Goal: Task Accomplishment & Management: Manage account settings

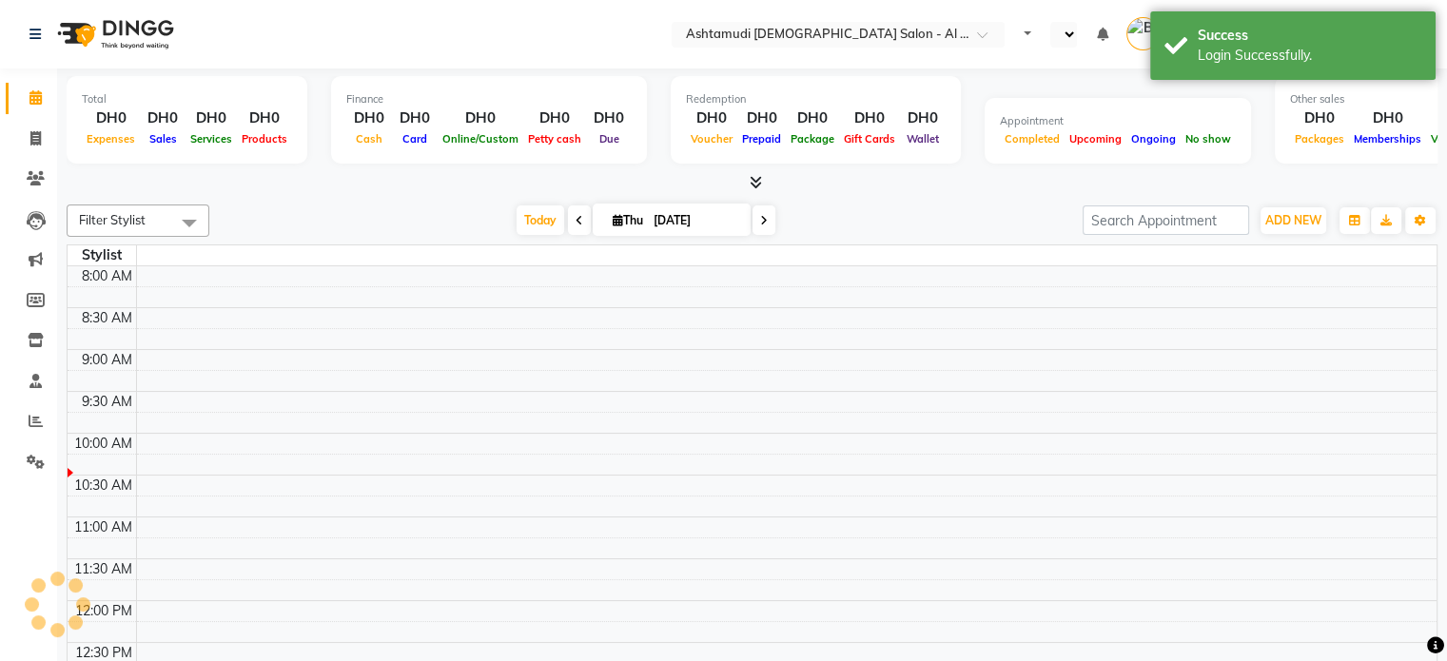
select select "en"
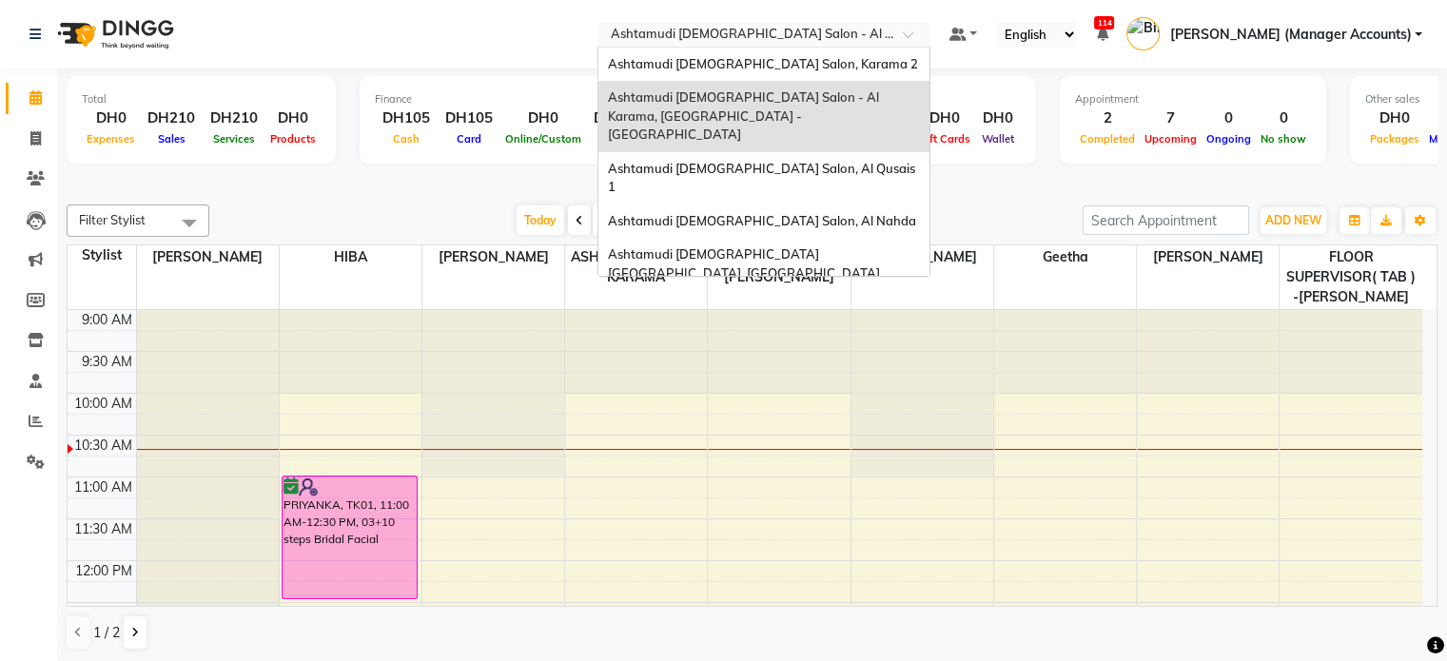
click at [828, 29] on input "text" at bounding box center [745, 36] width 276 height 19
click at [880, 246] on span "Ashtamudi [DEMOGRAPHIC_DATA] [GEOGRAPHIC_DATA], [GEOGRAPHIC_DATA]" at bounding box center [744, 263] width 272 height 34
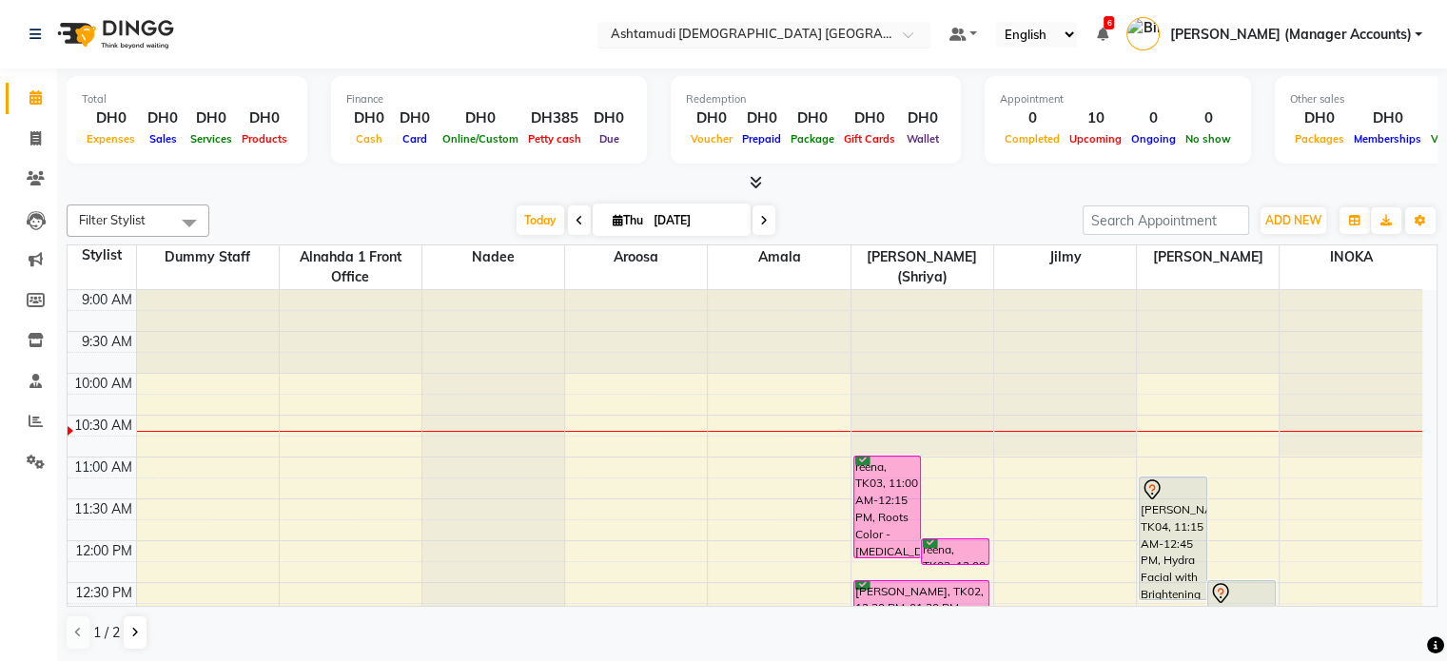
click at [865, 39] on input "text" at bounding box center [745, 36] width 276 height 19
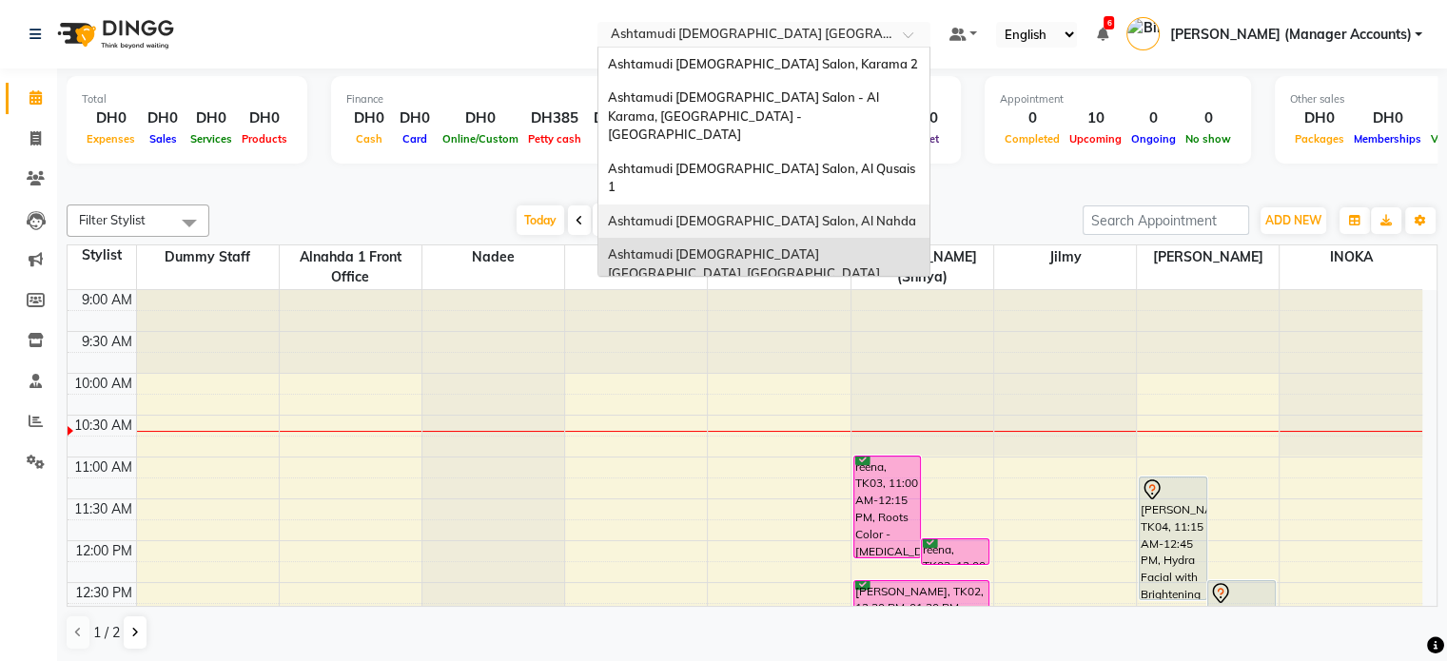
click at [864, 213] on span "Ashtamudi [DEMOGRAPHIC_DATA] Salon, Al Nahda" at bounding box center [762, 220] width 308 height 15
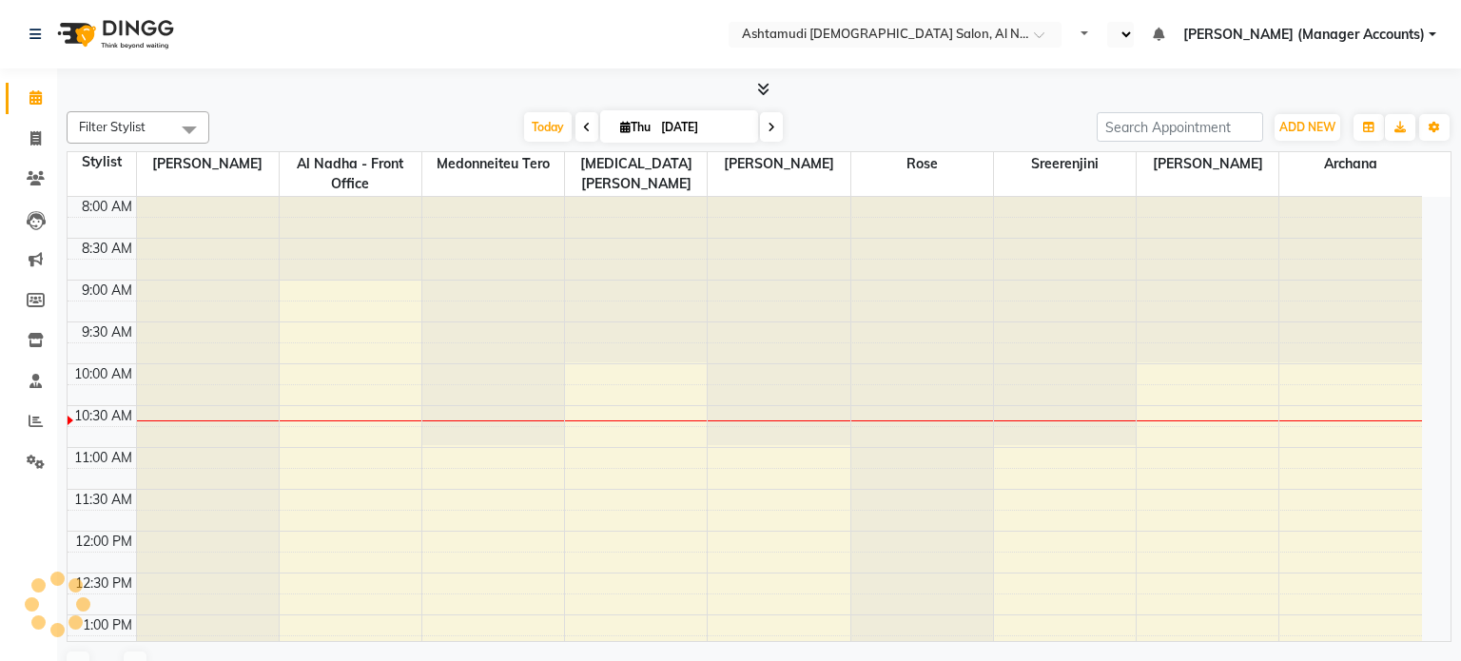
select select "en"
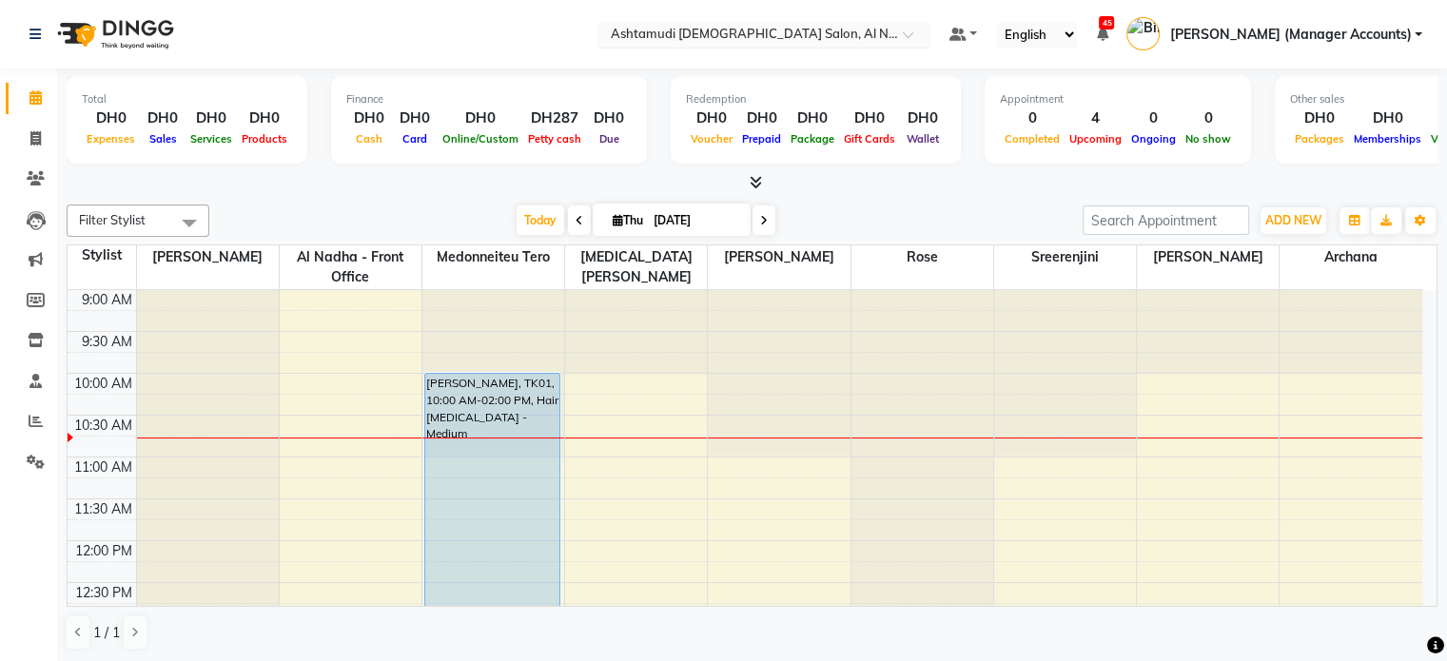
click at [795, 32] on input "text" at bounding box center [745, 36] width 276 height 19
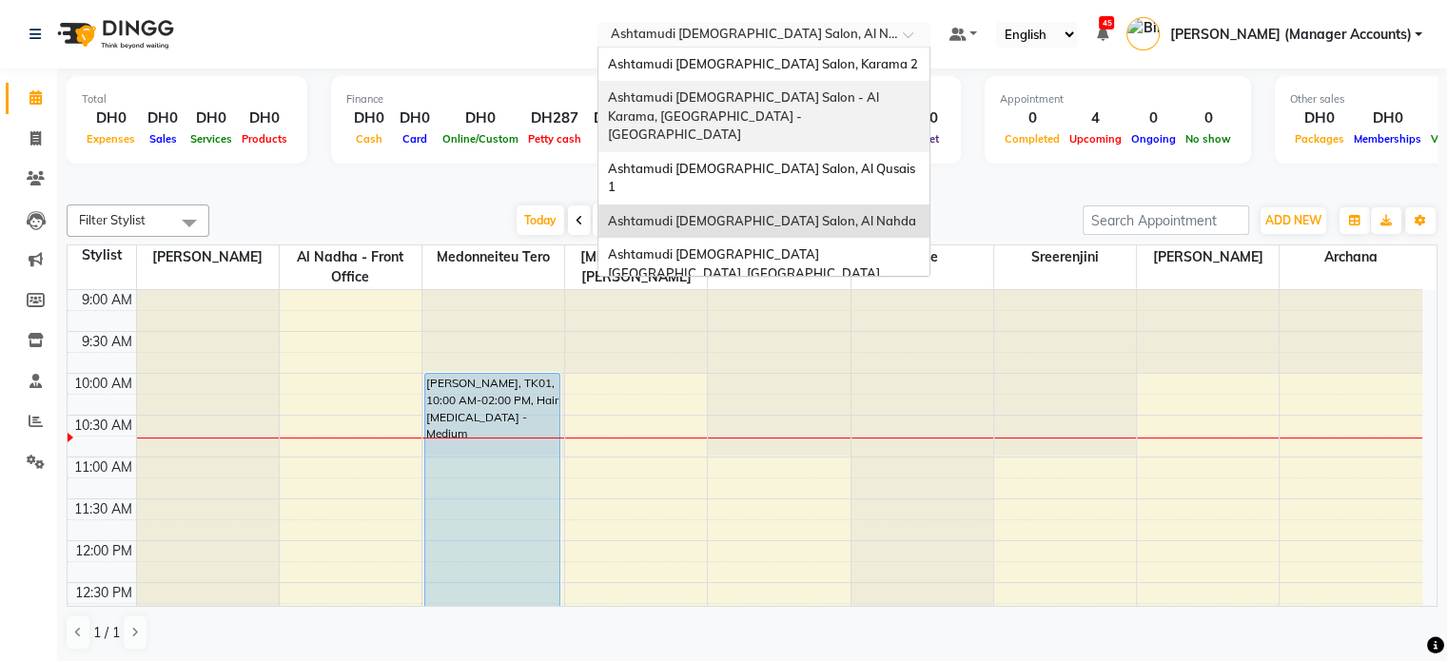
click at [882, 102] on span "Ashtamudi [DEMOGRAPHIC_DATA] Salon - Al Karama, [GEOGRAPHIC_DATA] -[GEOGRAPHIC_…" at bounding box center [745, 115] width 274 height 52
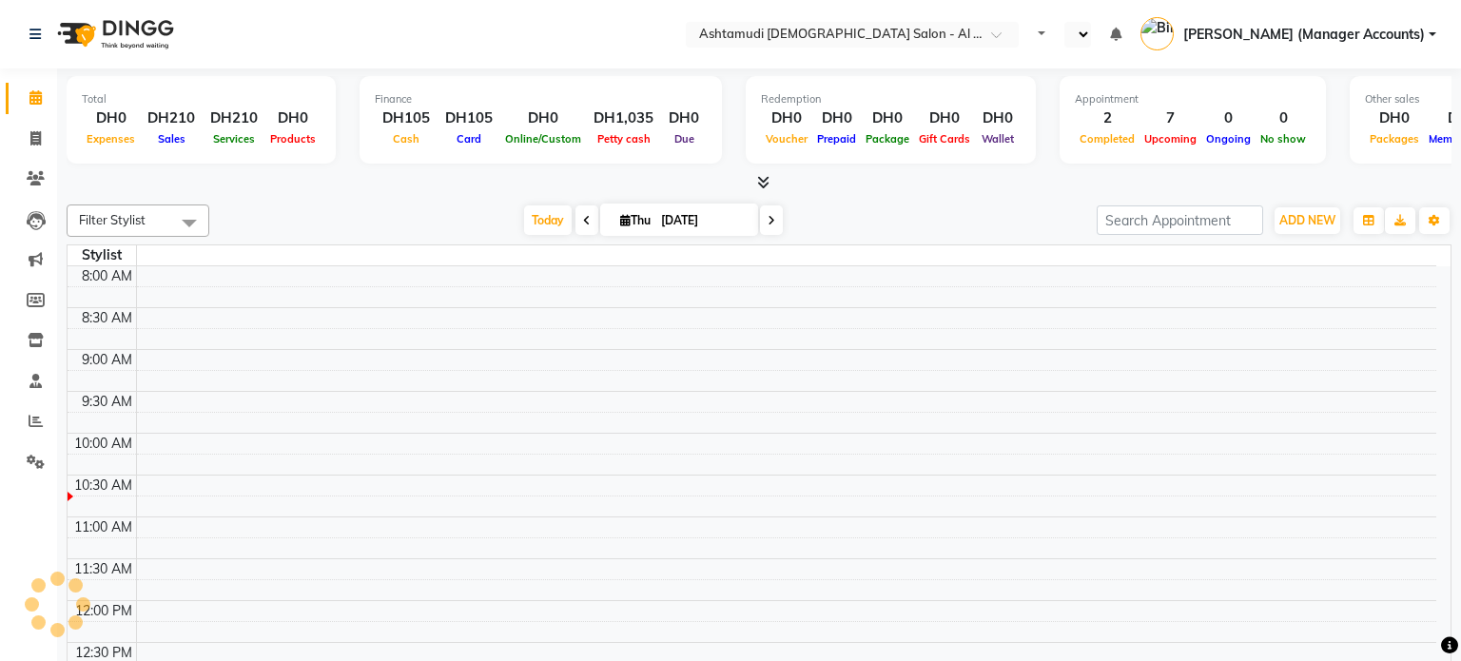
select select "en"
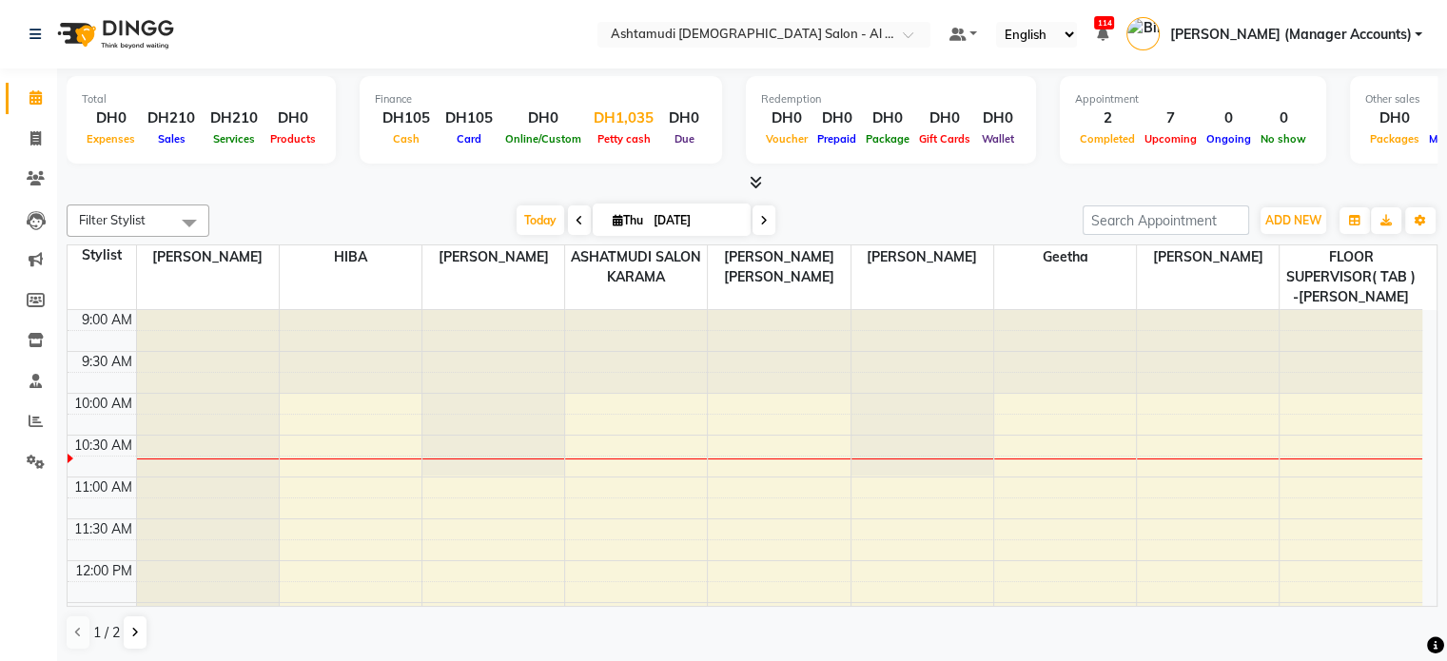
click at [628, 124] on div "DH1,035" at bounding box center [623, 119] width 75 height 22
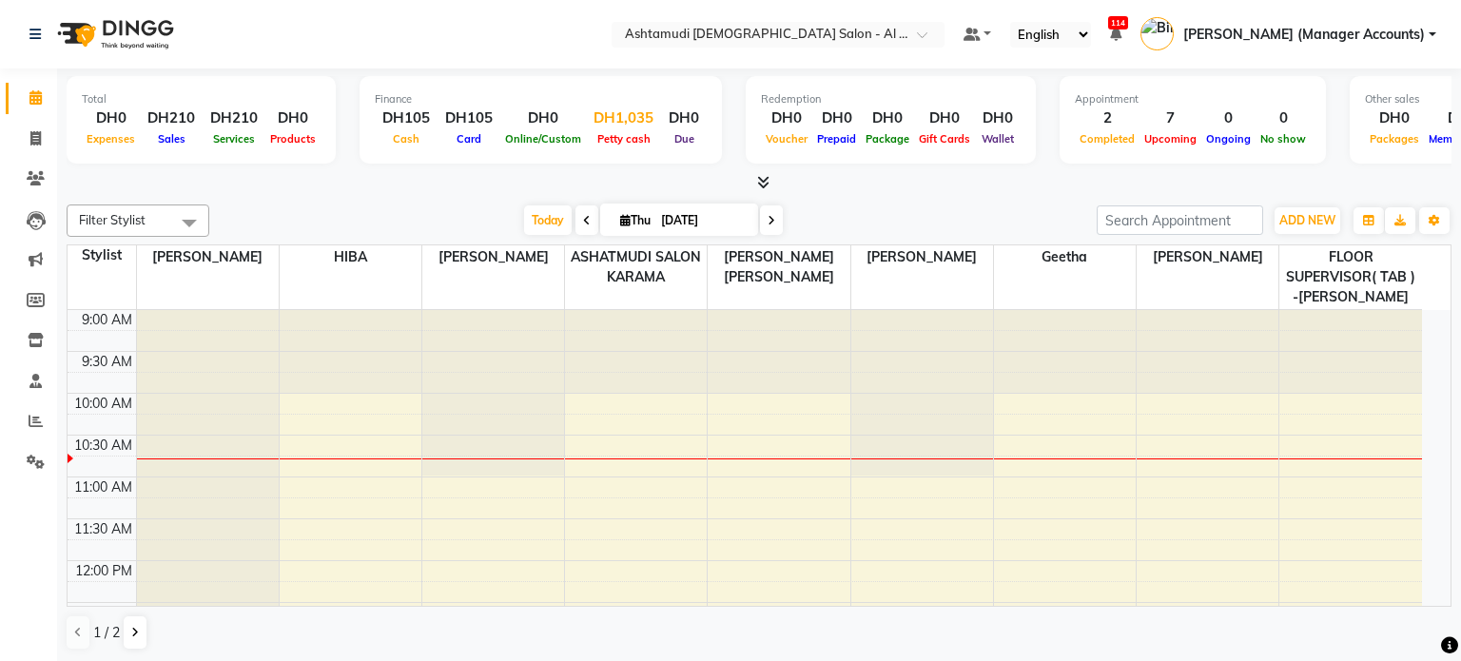
select select "5681"
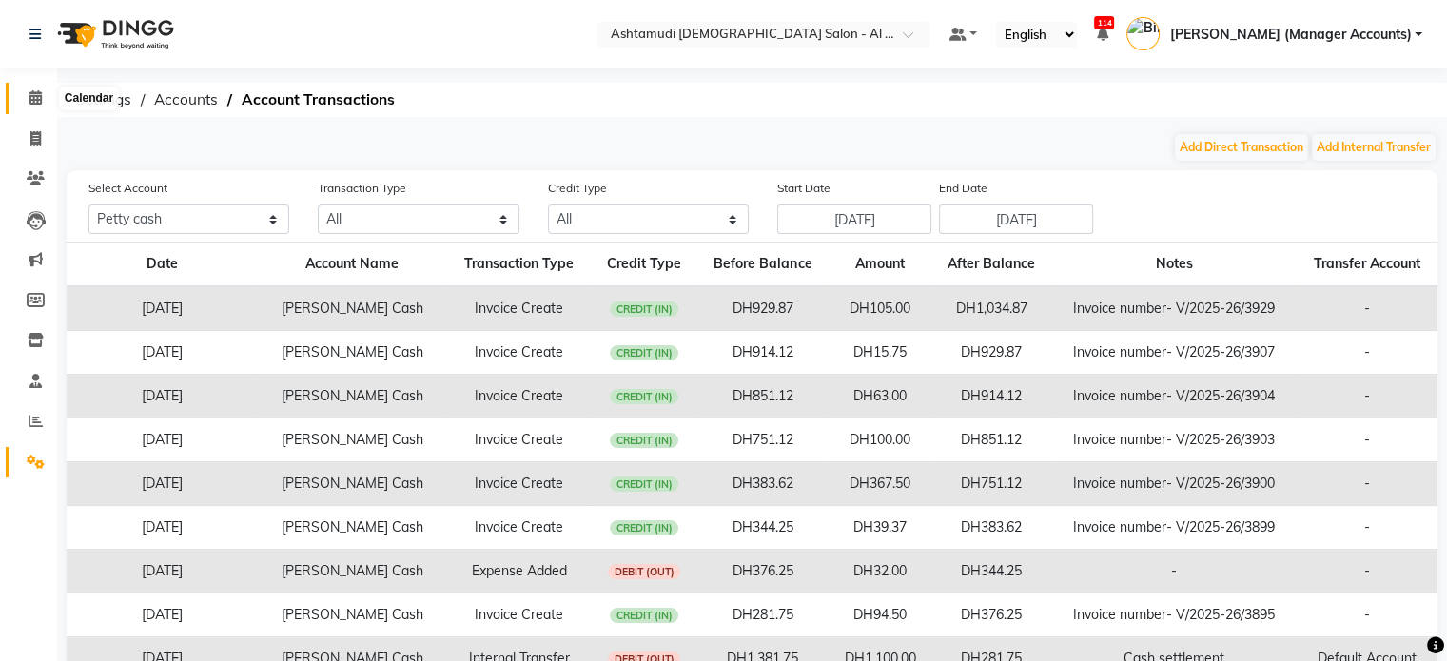
click at [23, 88] on span at bounding box center [35, 99] width 33 height 22
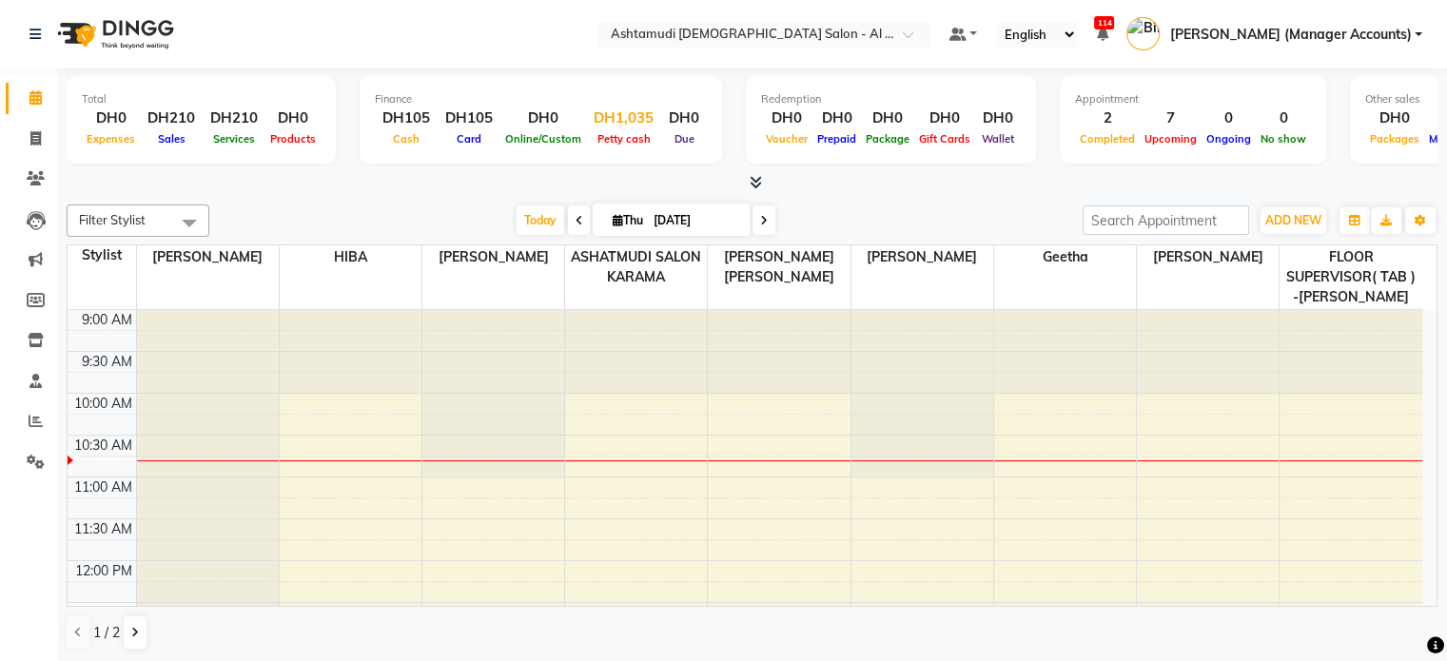
click at [629, 117] on div "DH1,035" at bounding box center [623, 119] width 75 height 22
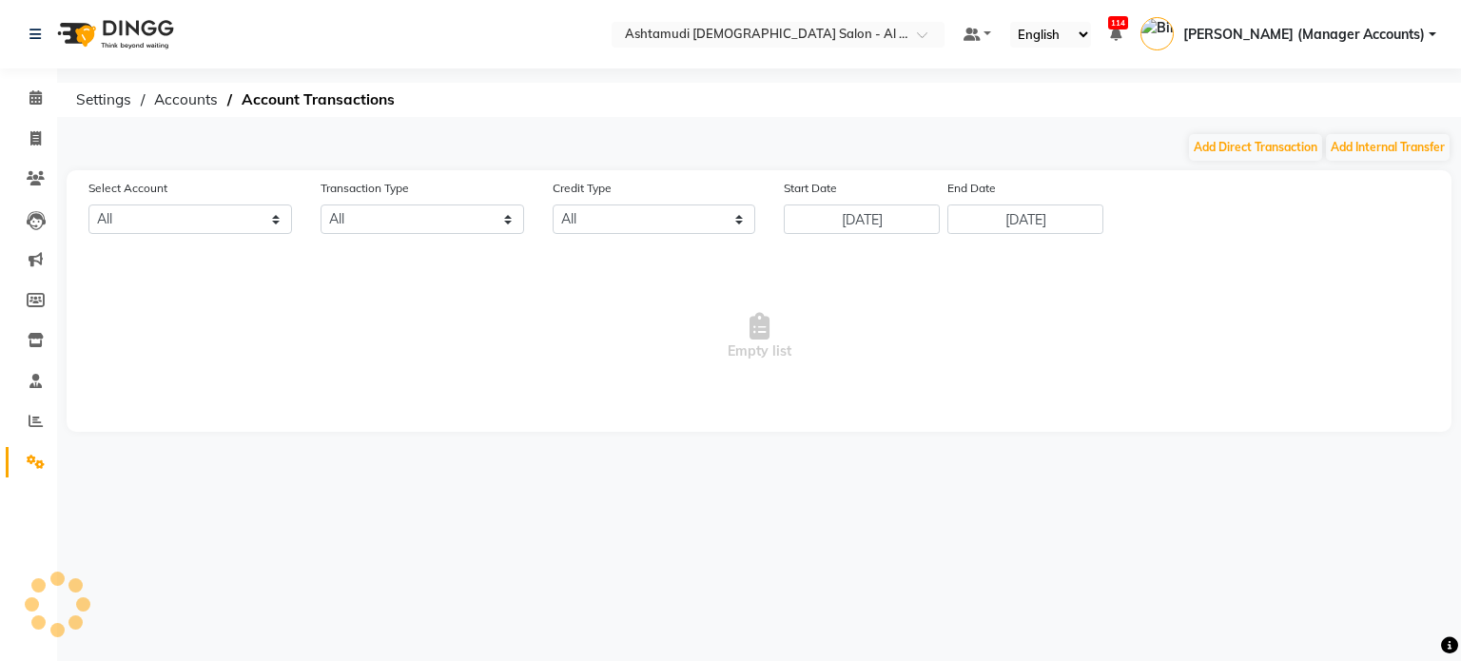
select select "5681"
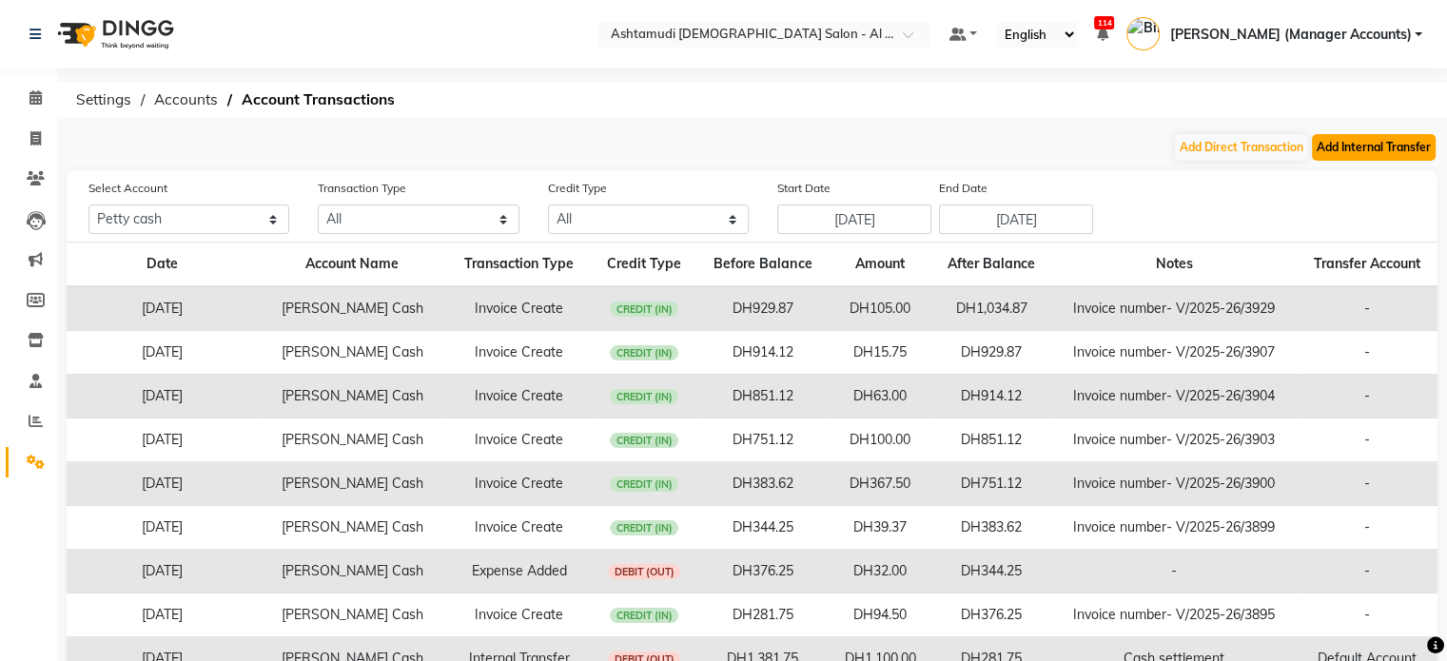
click at [1392, 150] on button "Add Internal Transfer" at bounding box center [1374, 147] width 124 height 27
select select "internal transfer"
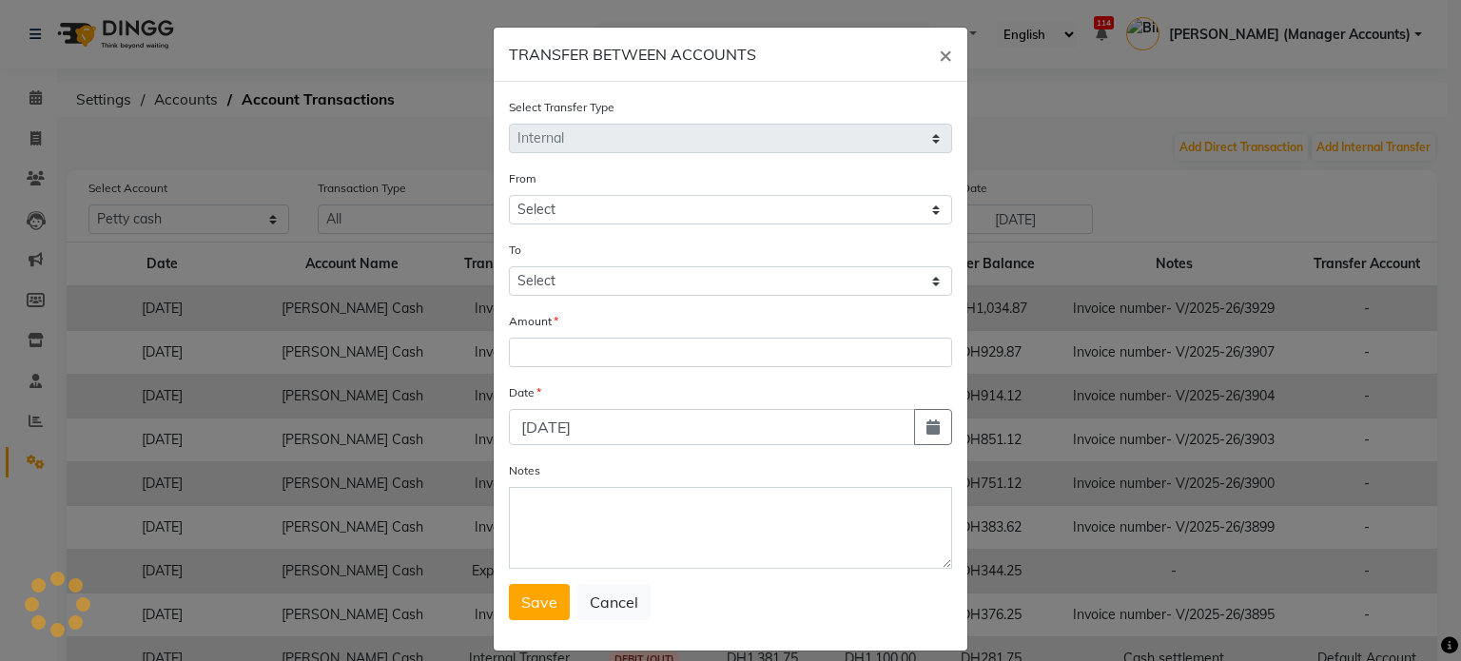
select select "5681"
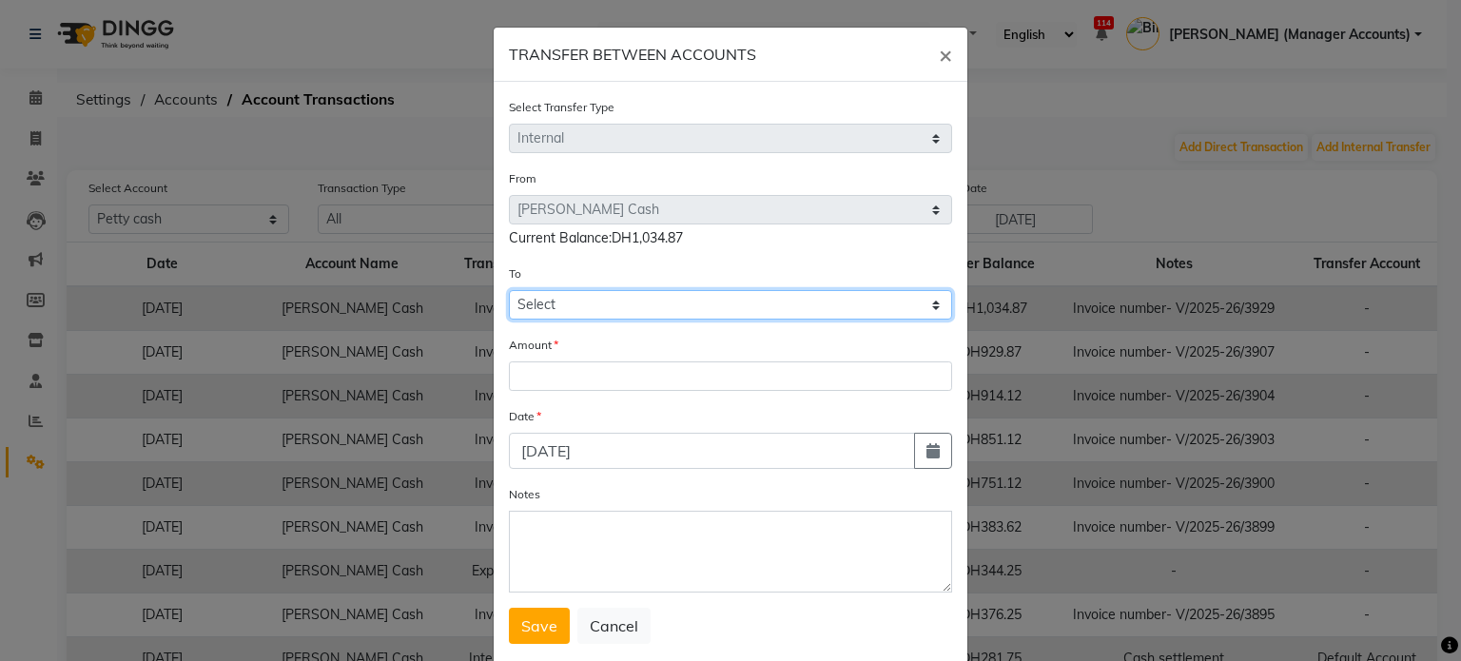
click at [545, 301] on select "Select Petty Cash Default Account Sir Maam" at bounding box center [730, 304] width 443 height 29
select select "5682"
click at [509, 293] on select "Select Petty Cash Default Account Sir Maam" at bounding box center [730, 304] width 443 height 29
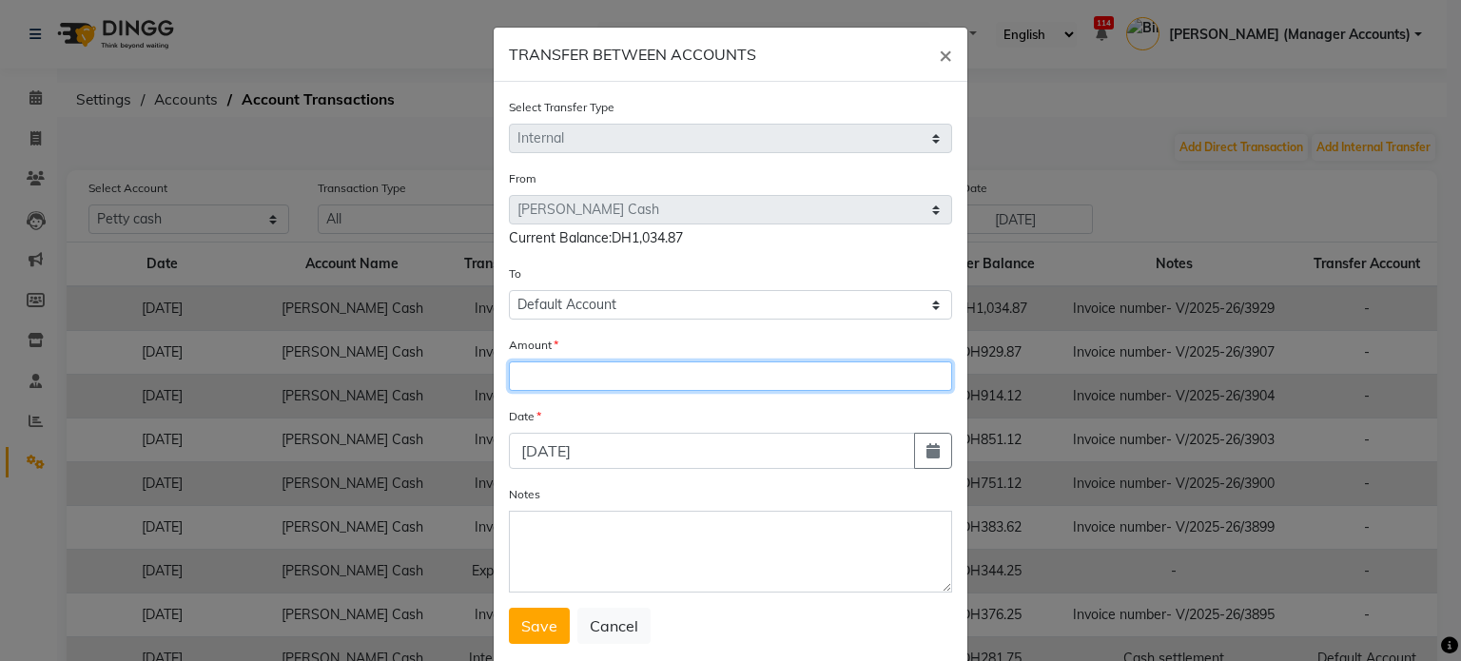
click at [548, 379] on input "number" at bounding box center [730, 376] width 443 height 29
type input "800"
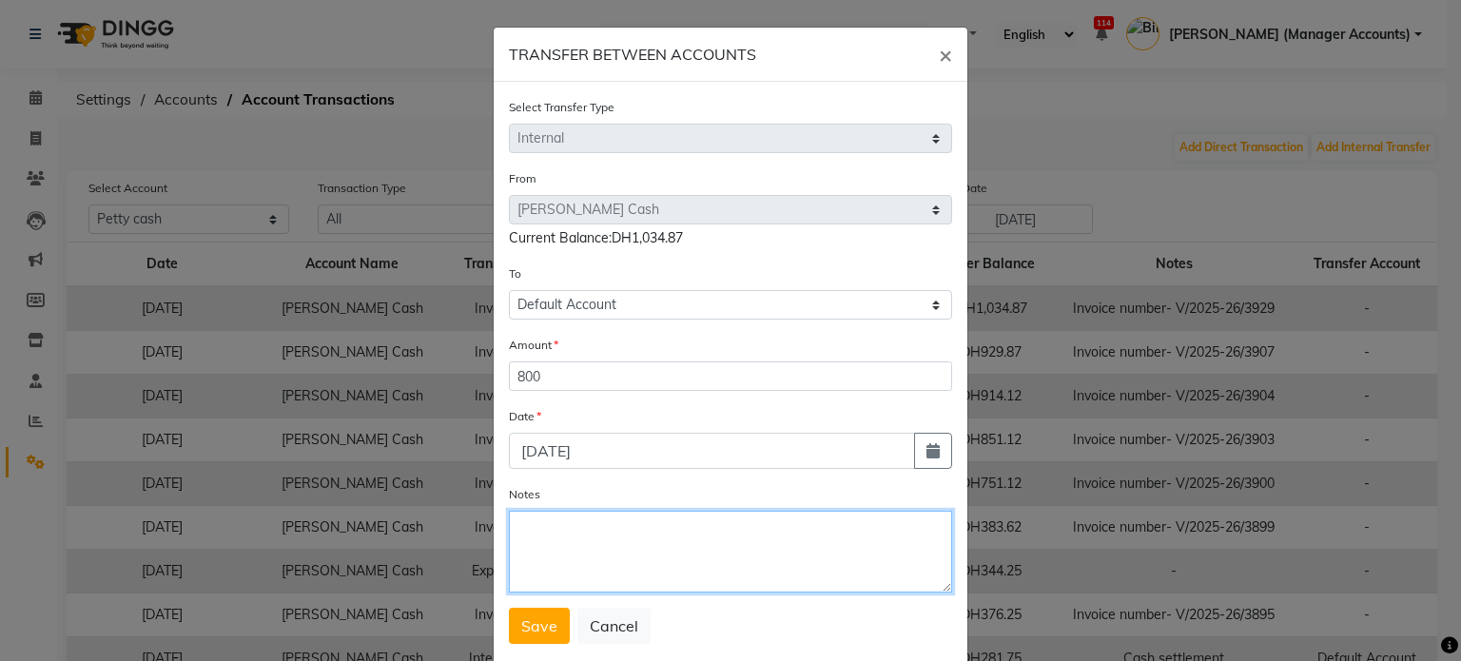
click at [539, 539] on textarea "Notes" at bounding box center [730, 552] width 443 height 82
type textarea "Cash settlement"
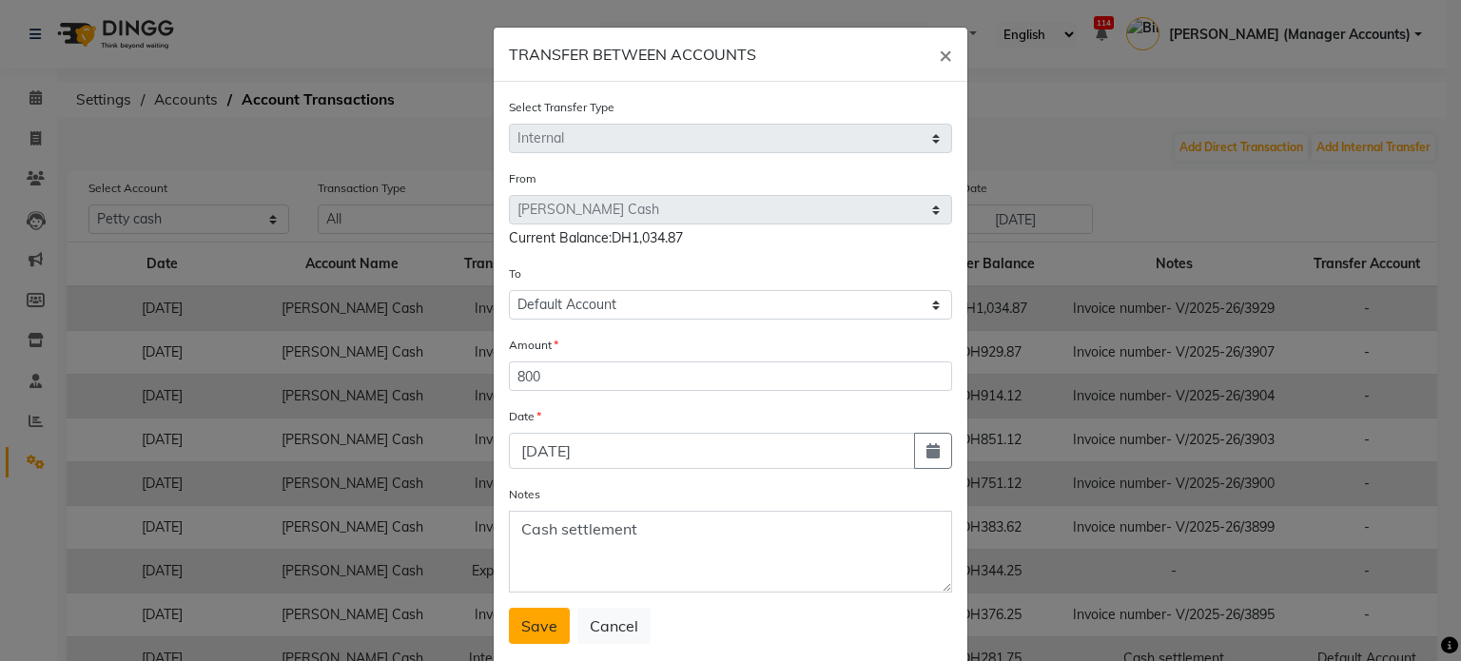
click at [509, 644] on button "Save" at bounding box center [539, 626] width 61 height 36
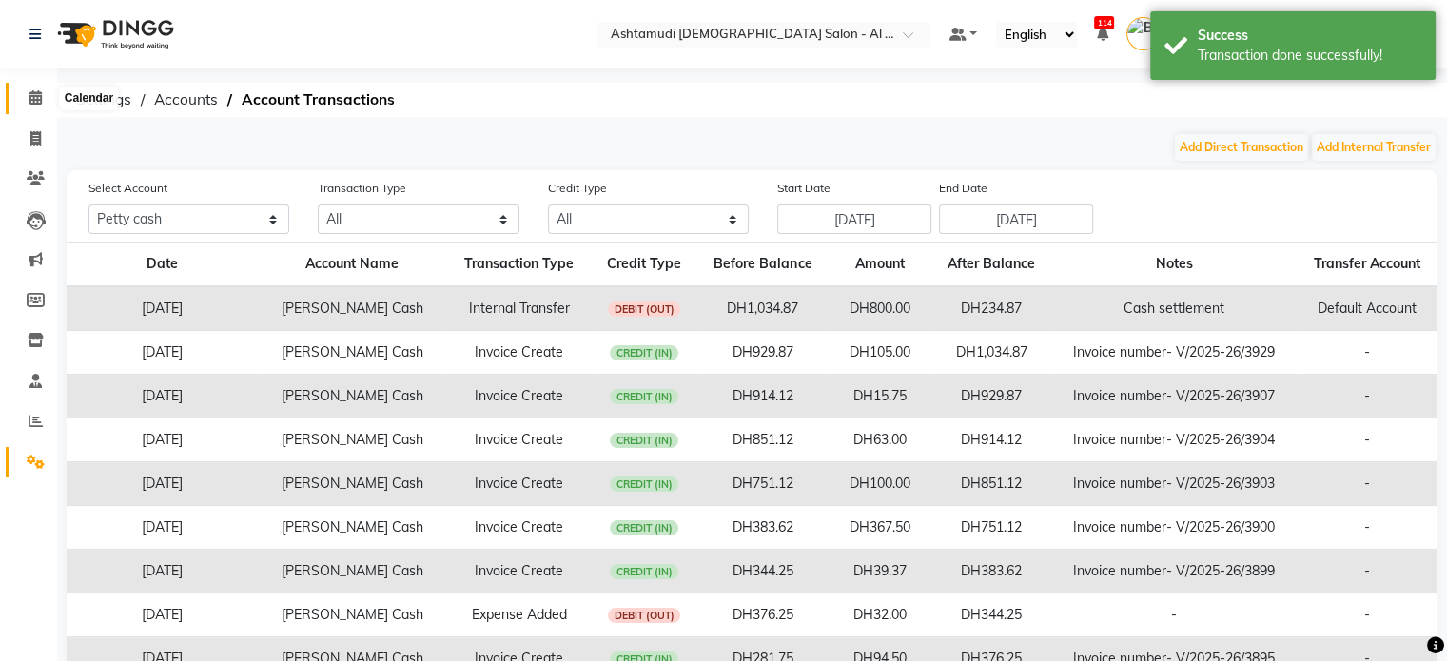
click at [26, 99] on span at bounding box center [35, 99] width 33 height 22
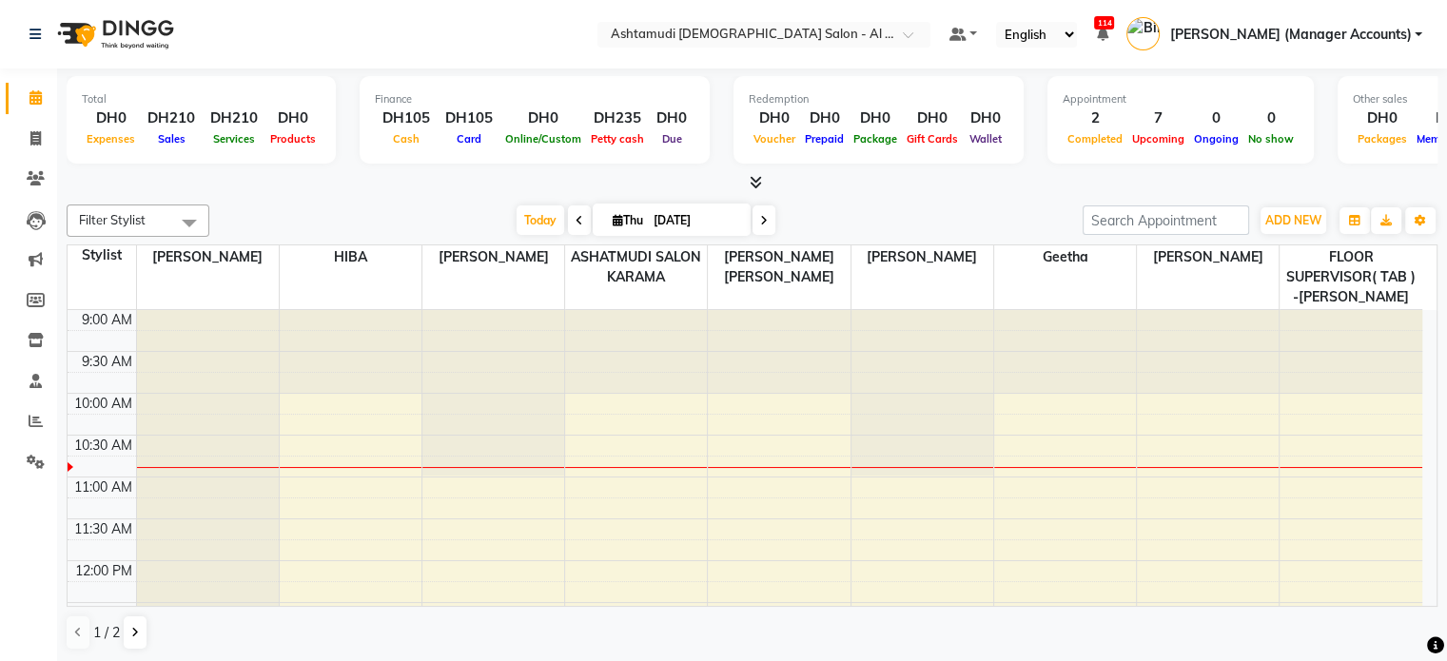
scroll to position [84, 0]
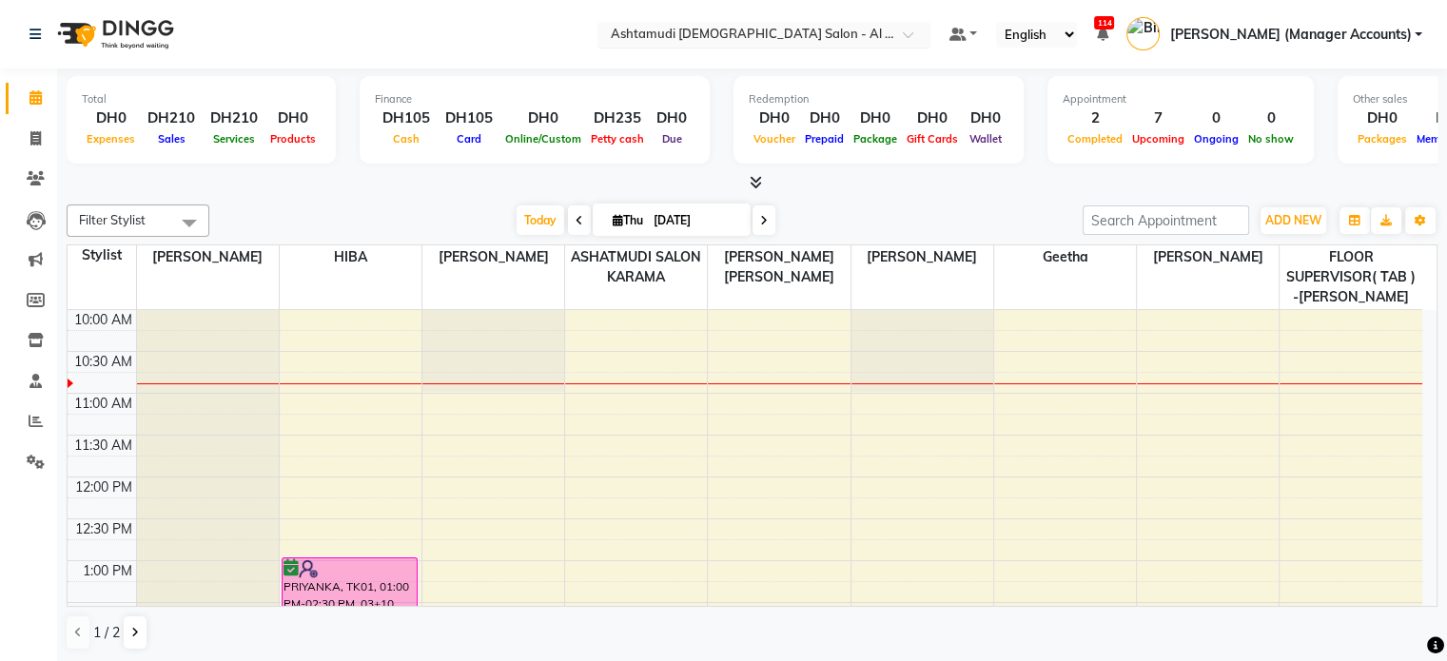
click at [842, 40] on input "text" at bounding box center [745, 36] width 276 height 19
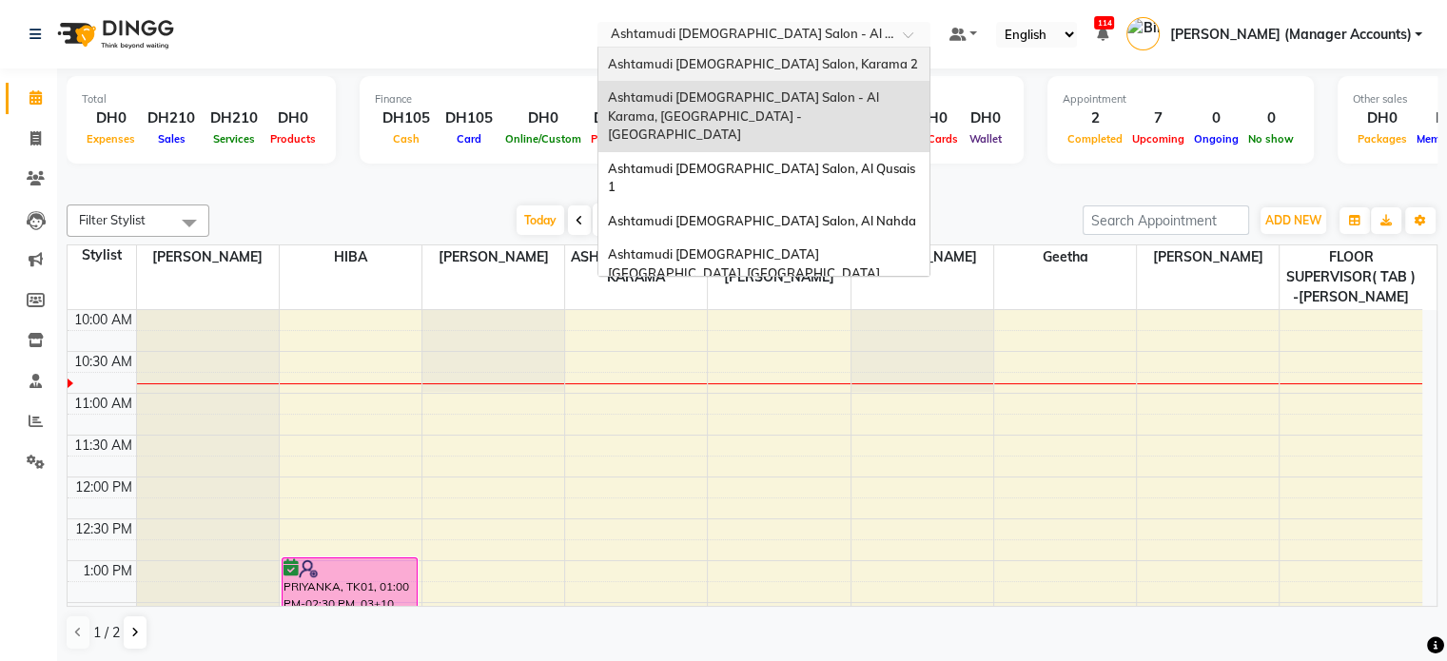
click at [853, 62] on span "Ashtamudi Ladies Salon, Karama 2" at bounding box center [763, 63] width 310 height 15
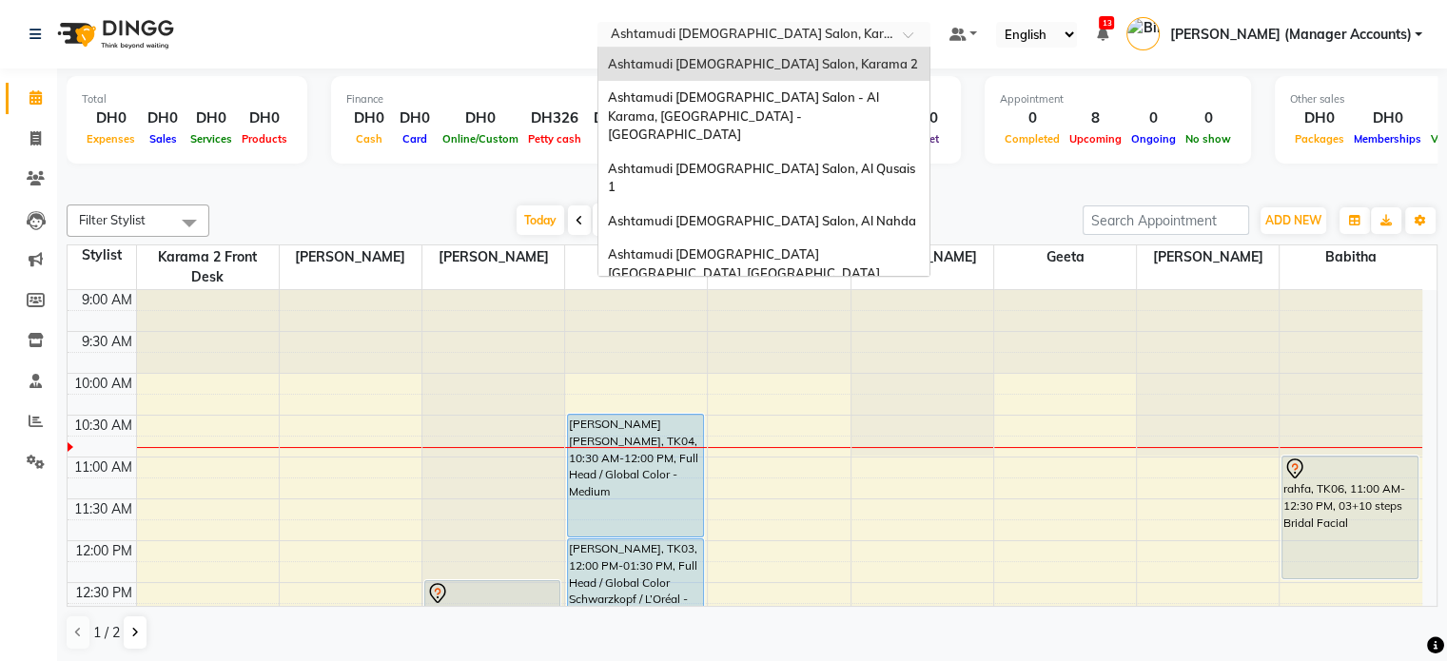
click at [804, 22] on div "Select Location × Ashtamudi [DEMOGRAPHIC_DATA] Salon, Karama 2" at bounding box center [763, 35] width 333 height 26
click at [799, 299] on span "Ashtamudi [DEMOGRAPHIC_DATA] Salon (Classic Touch ) – Al Warqa, Al Warqa" at bounding box center [756, 316] width 296 height 34
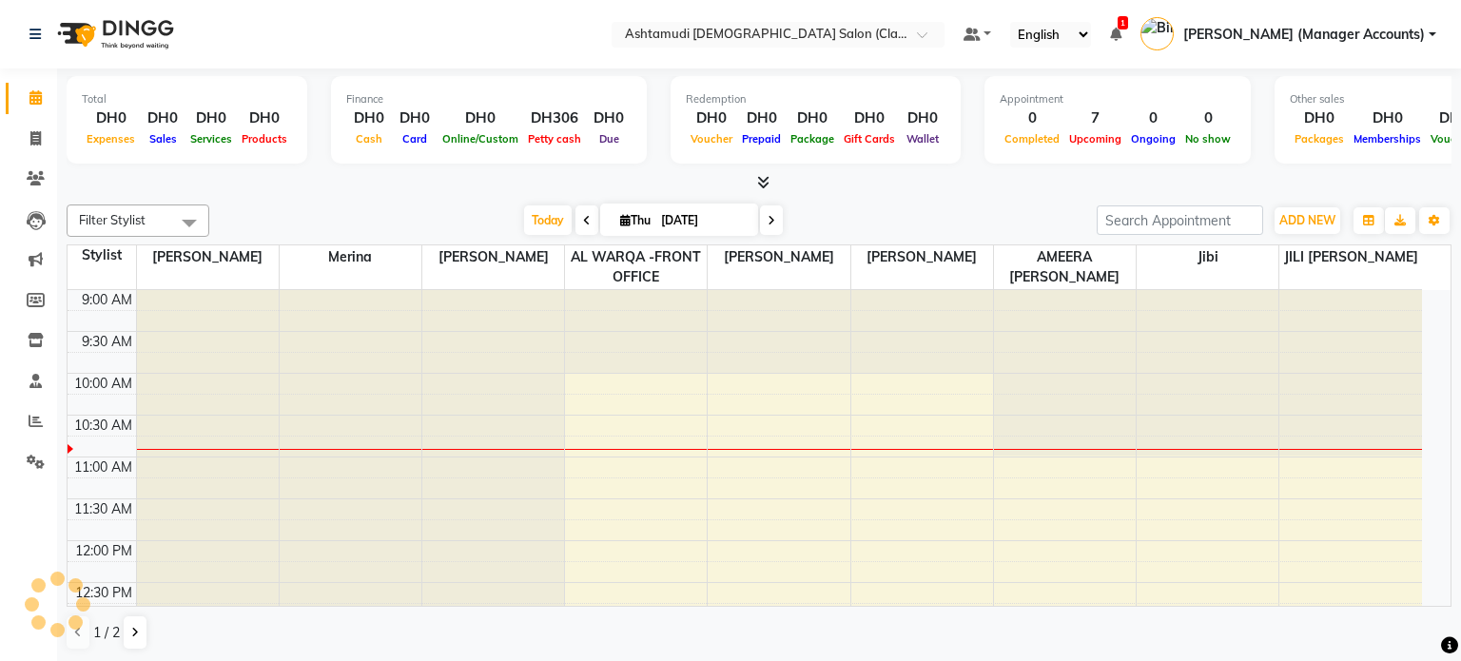
select select "en"
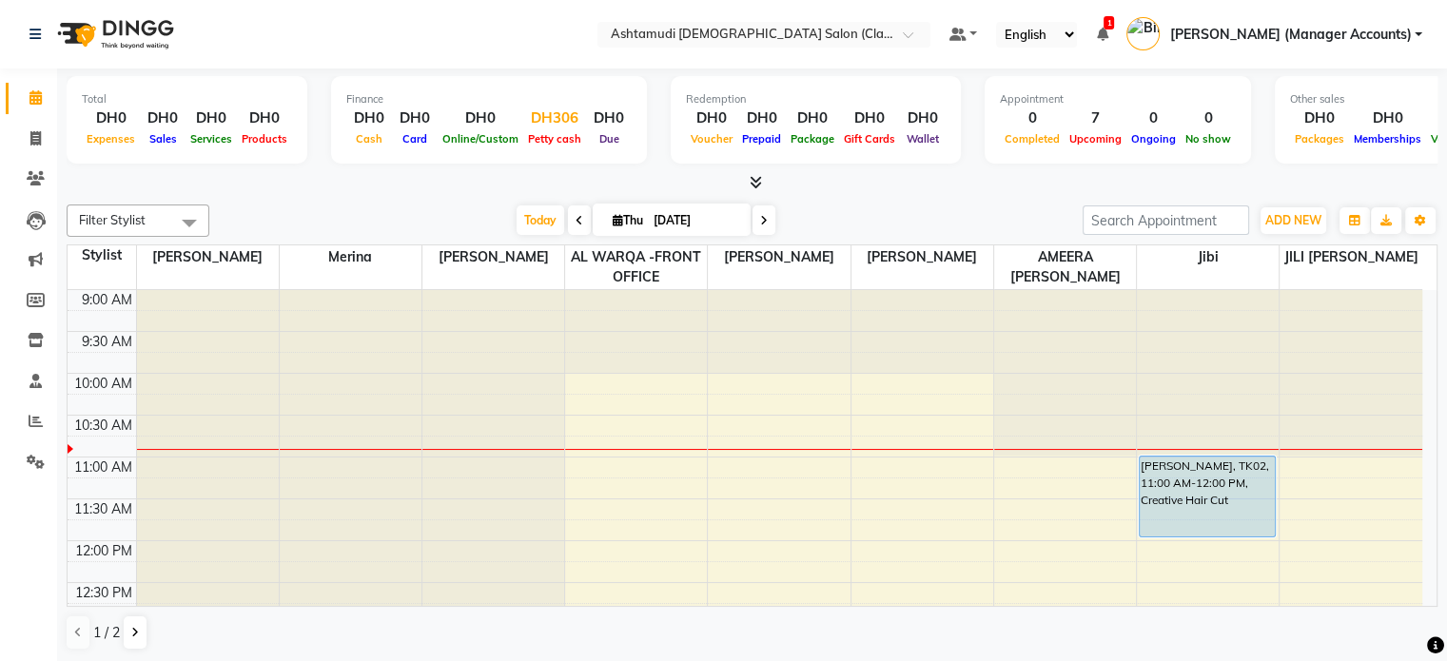
click at [547, 113] on div "DH306" at bounding box center [554, 119] width 63 height 22
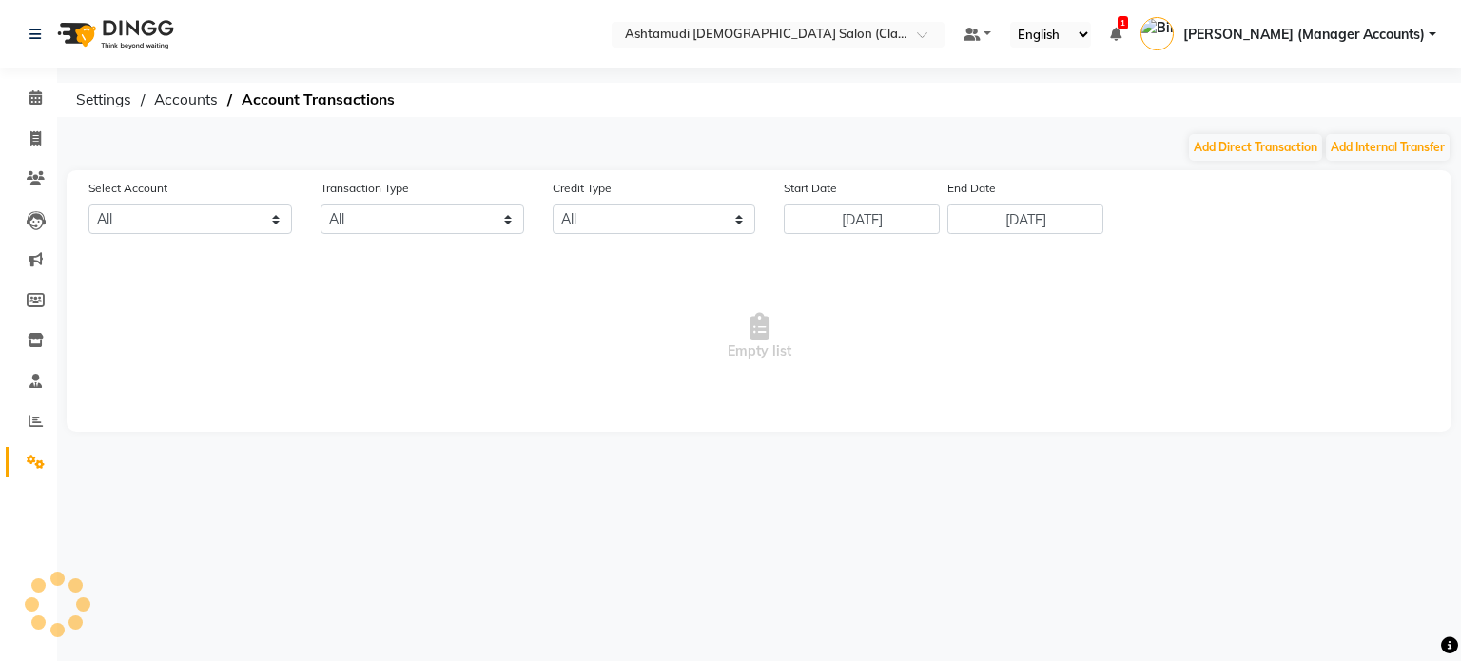
select select "7329"
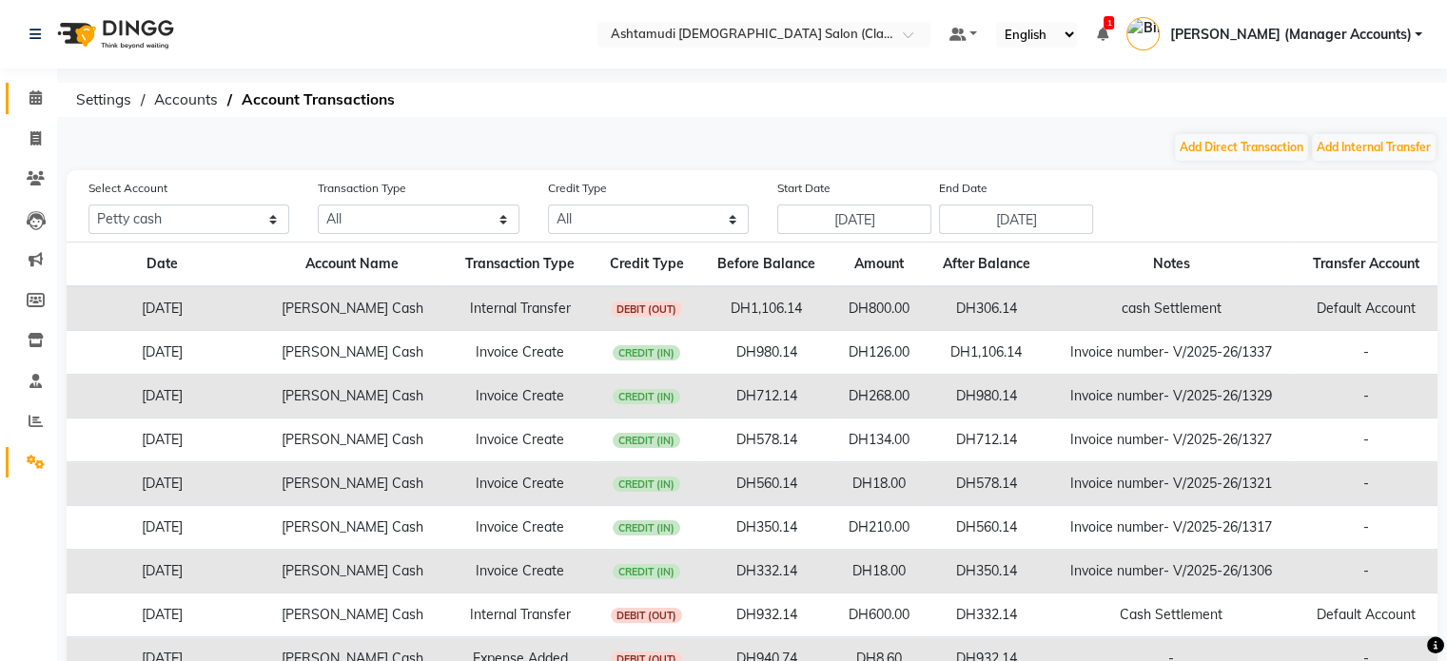
click at [30, 85] on link "Calendar" at bounding box center [29, 98] width 46 height 31
